Goal: Transaction & Acquisition: Purchase product/service

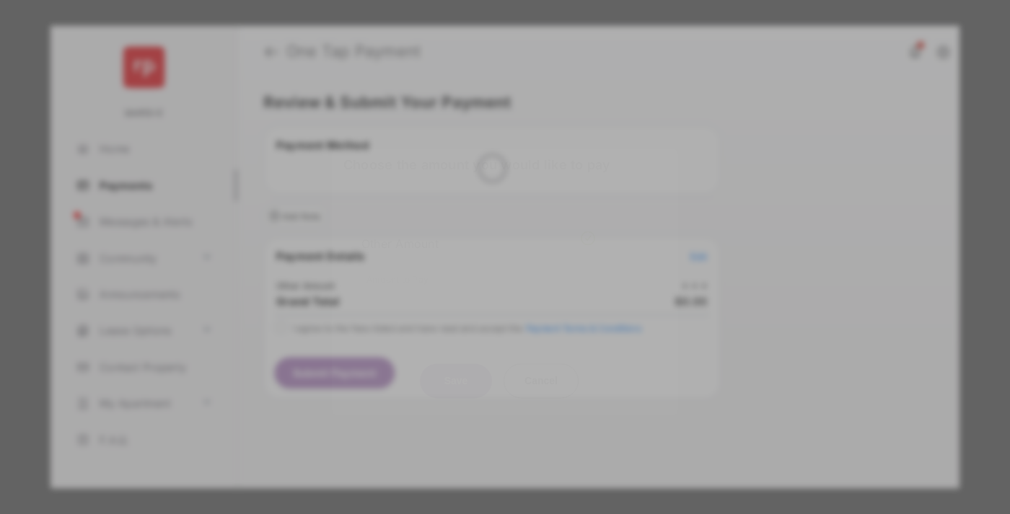
click at [478, 232] on div "Other Amount" at bounding box center [478, 244] width 234 height 25
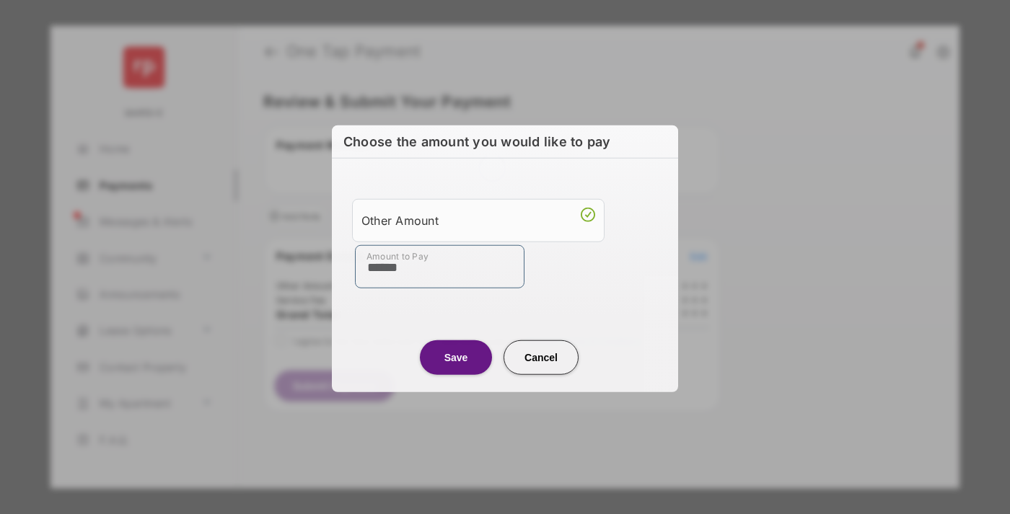
type input "******"
click at [456, 357] on button "Save" at bounding box center [456, 357] width 72 height 35
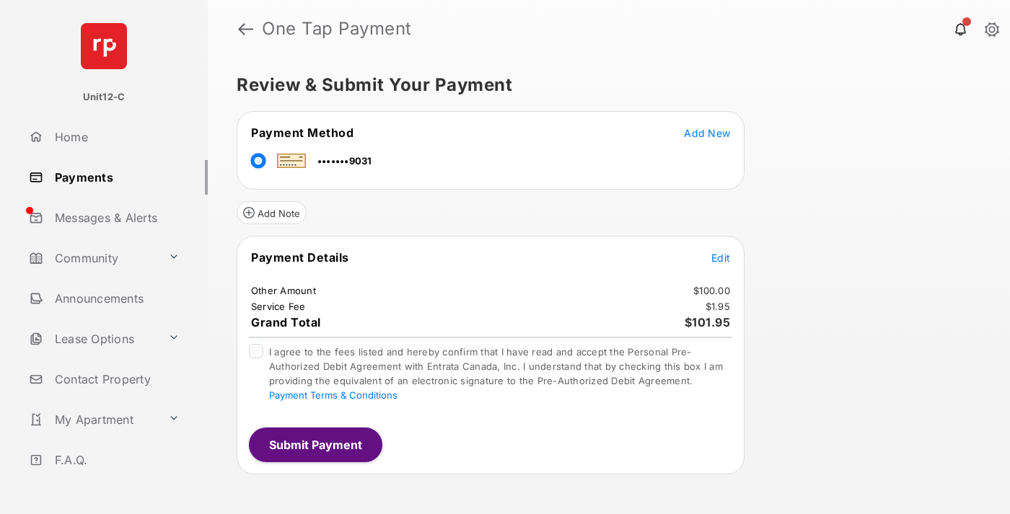
click at [721, 258] on span "Edit" at bounding box center [720, 258] width 19 height 12
click at [314, 444] on button "Submit Payment" at bounding box center [315, 445] width 133 height 35
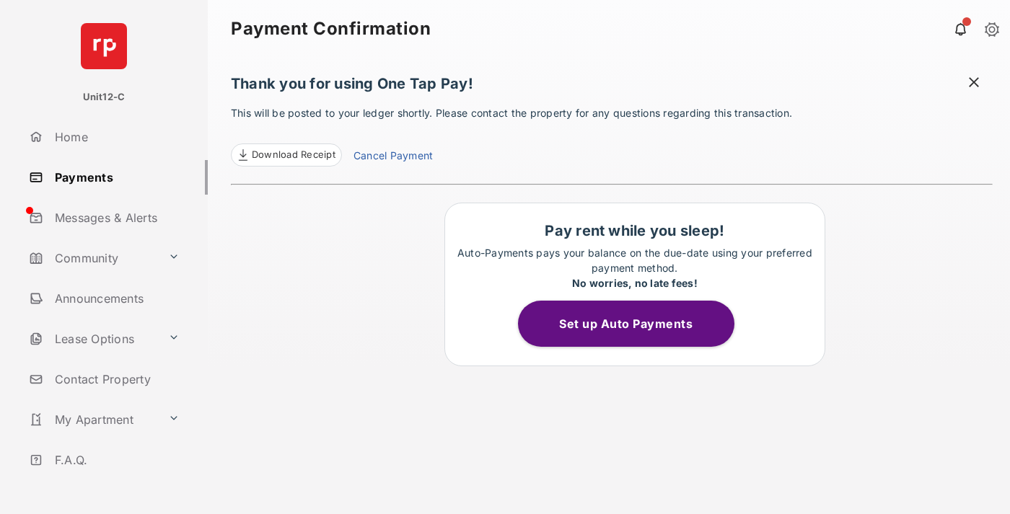
click at [974, 84] on span at bounding box center [974, 84] width 14 height 18
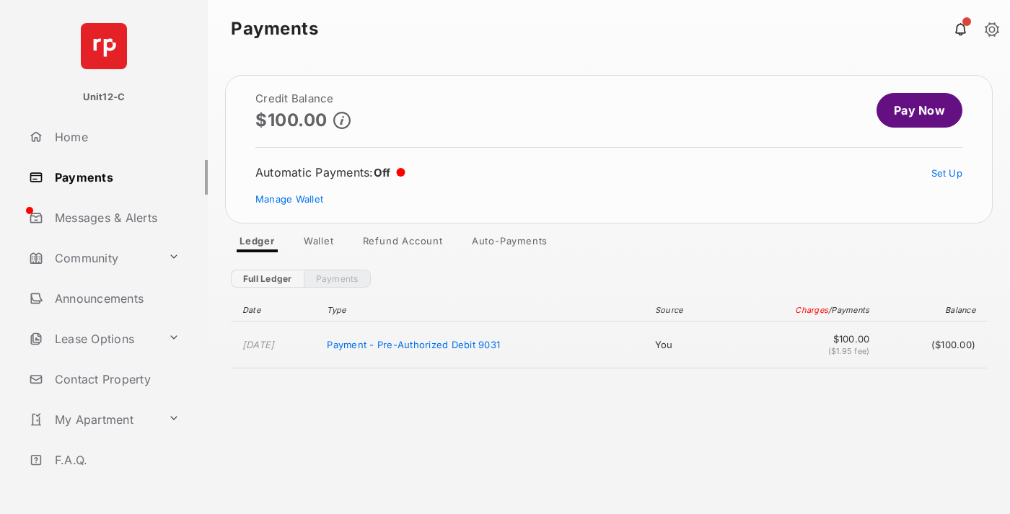
click at [289, 199] on link "Manage Wallet" at bounding box center [289, 199] width 68 height 12
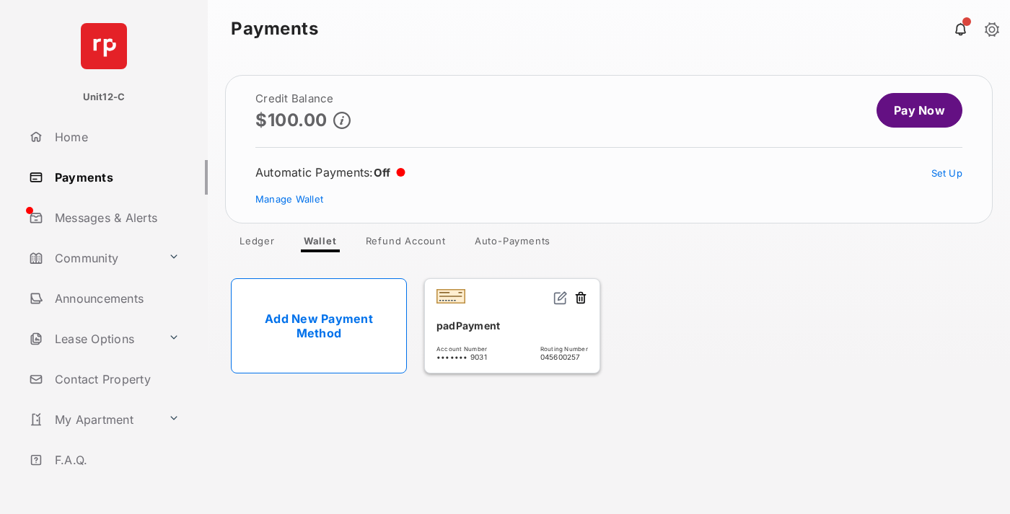
click at [581, 299] on button at bounding box center [580, 299] width 14 height 17
